Goal: Task Accomplishment & Management: Manage account settings

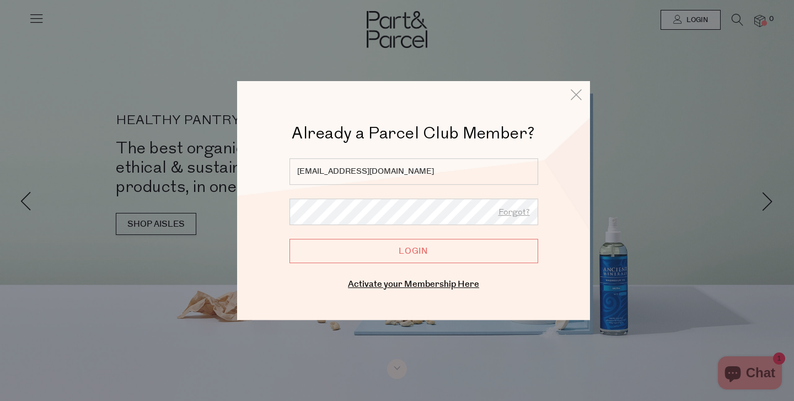
click at [429, 252] on input "Login" at bounding box center [413, 251] width 249 height 24
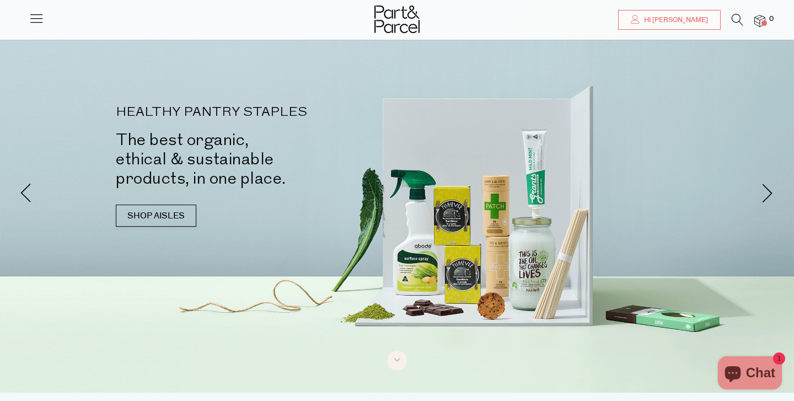
scroll to position [9, 0]
click at [690, 19] on span "Hi [PERSON_NAME]" at bounding box center [674, 19] width 67 height 9
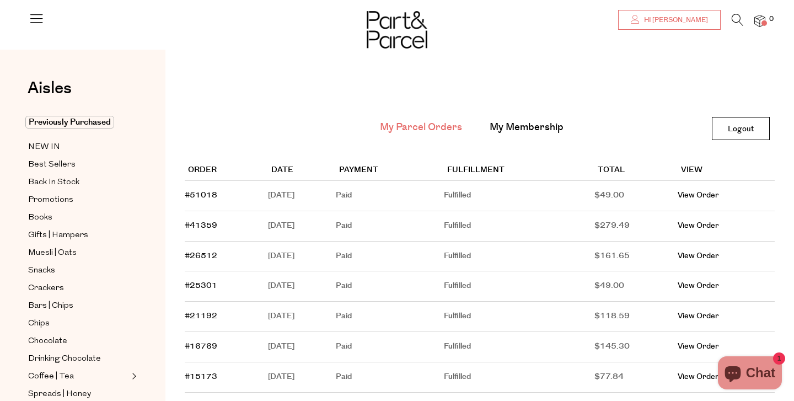
click at [689, 12] on link "Hi [PERSON_NAME]" at bounding box center [669, 20] width 102 height 20
click at [535, 125] on link "My Membership" at bounding box center [526, 127] width 74 height 14
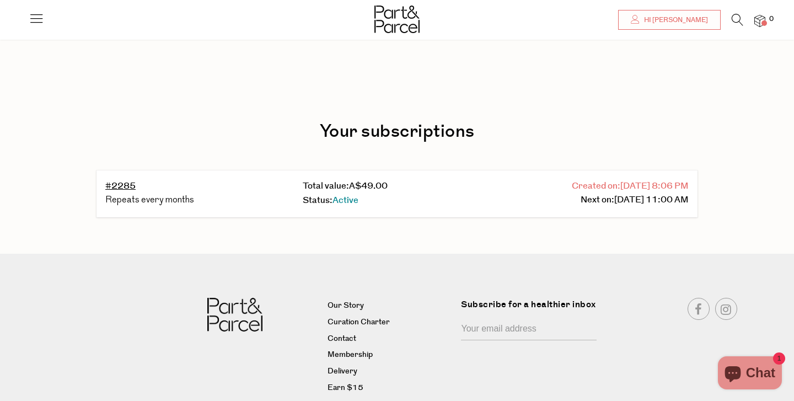
scroll to position [41, 0]
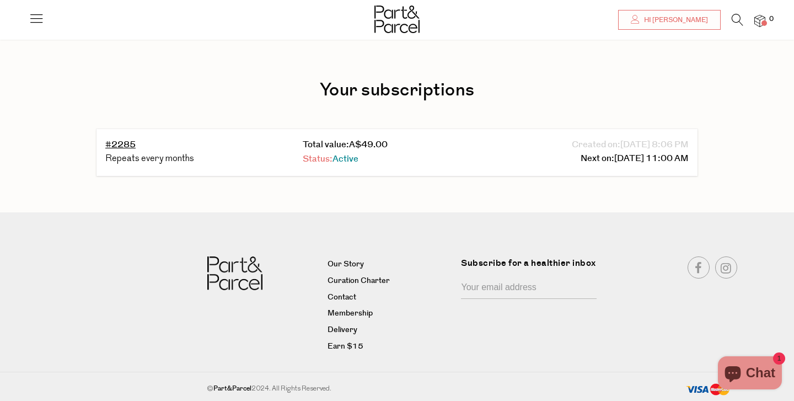
click at [348, 154] on span "Active" at bounding box center [345, 159] width 26 height 13
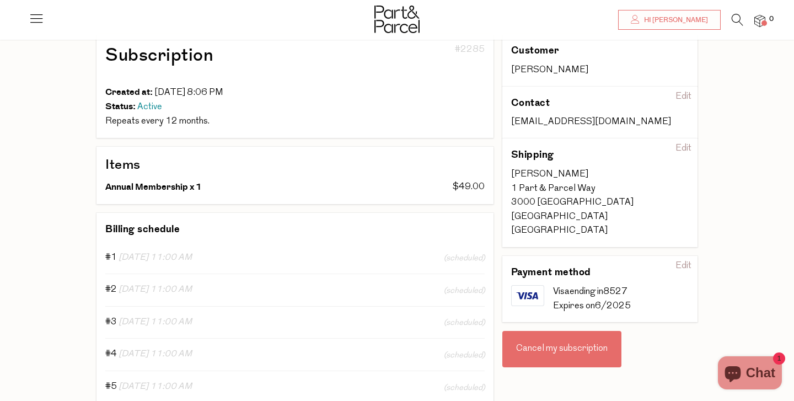
scroll to position [75, 0]
click at [556, 341] on div "Cancel my subscription" at bounding box center [561, 350] width 119 height 36
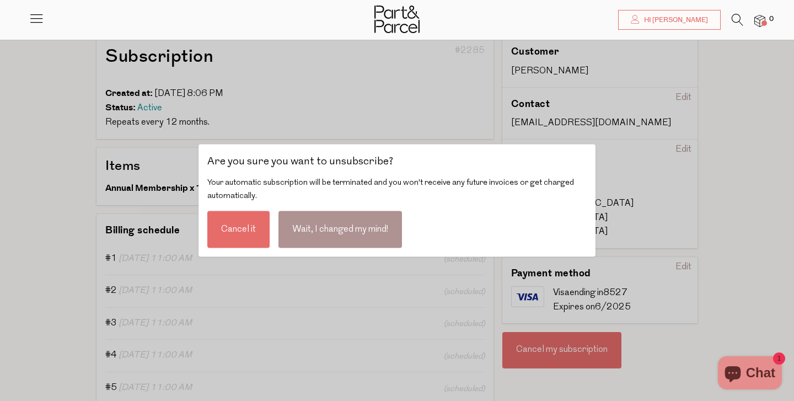
click at [241, 225] on div "Cancel it" at bounding box center [238, 229] width 62 height 37
